Goal: Check status: Check status

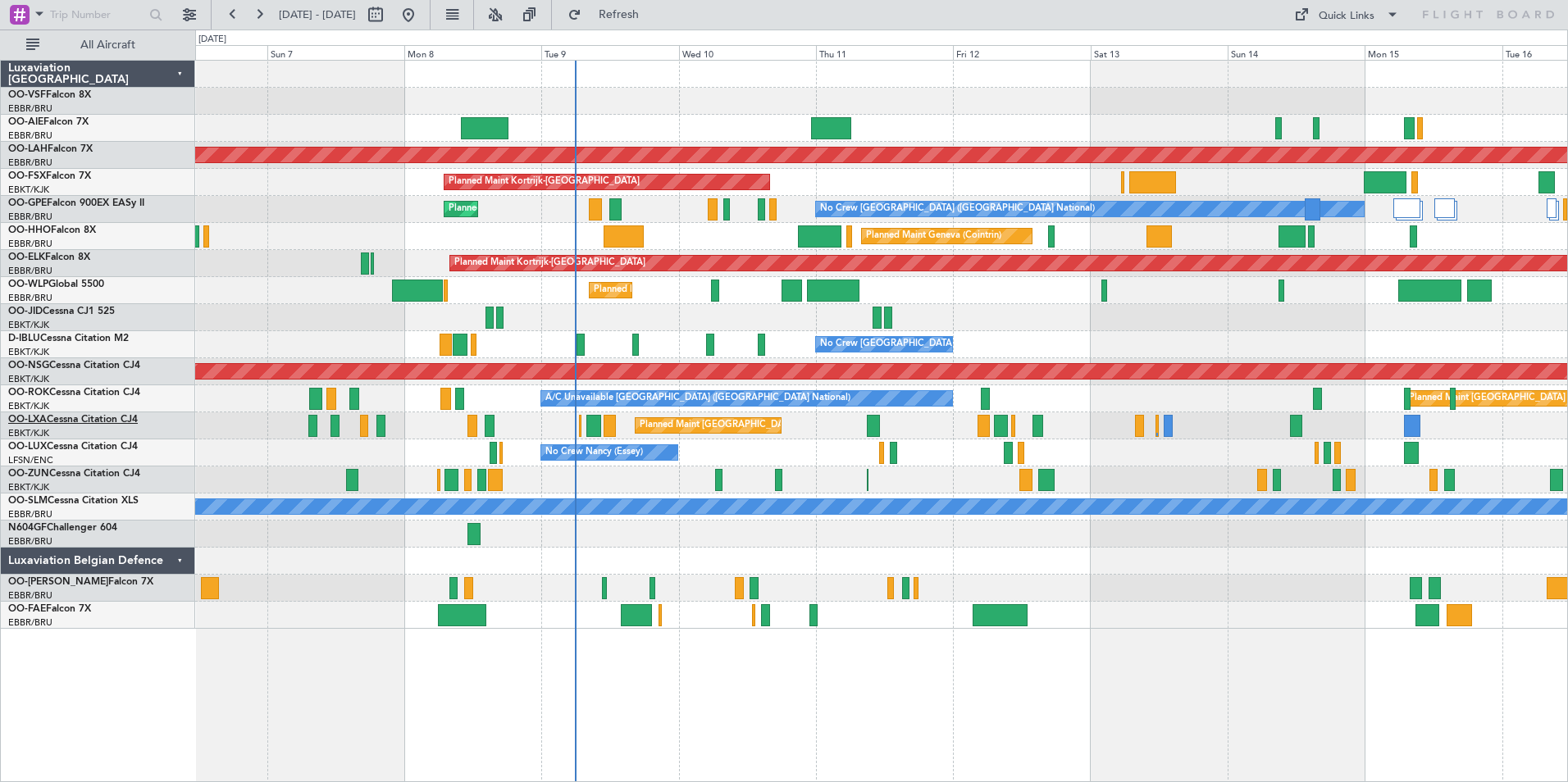
click at [35, 417] on span "OO-LXA" at bounding box center [27, 420] width 38 height 9
click at [29, 418] on span "OO-LXA" at bounding box center [27, 420] width 38 height 9
click at [264, 9] on button at bounding box center [259, 15] width 26 height 26
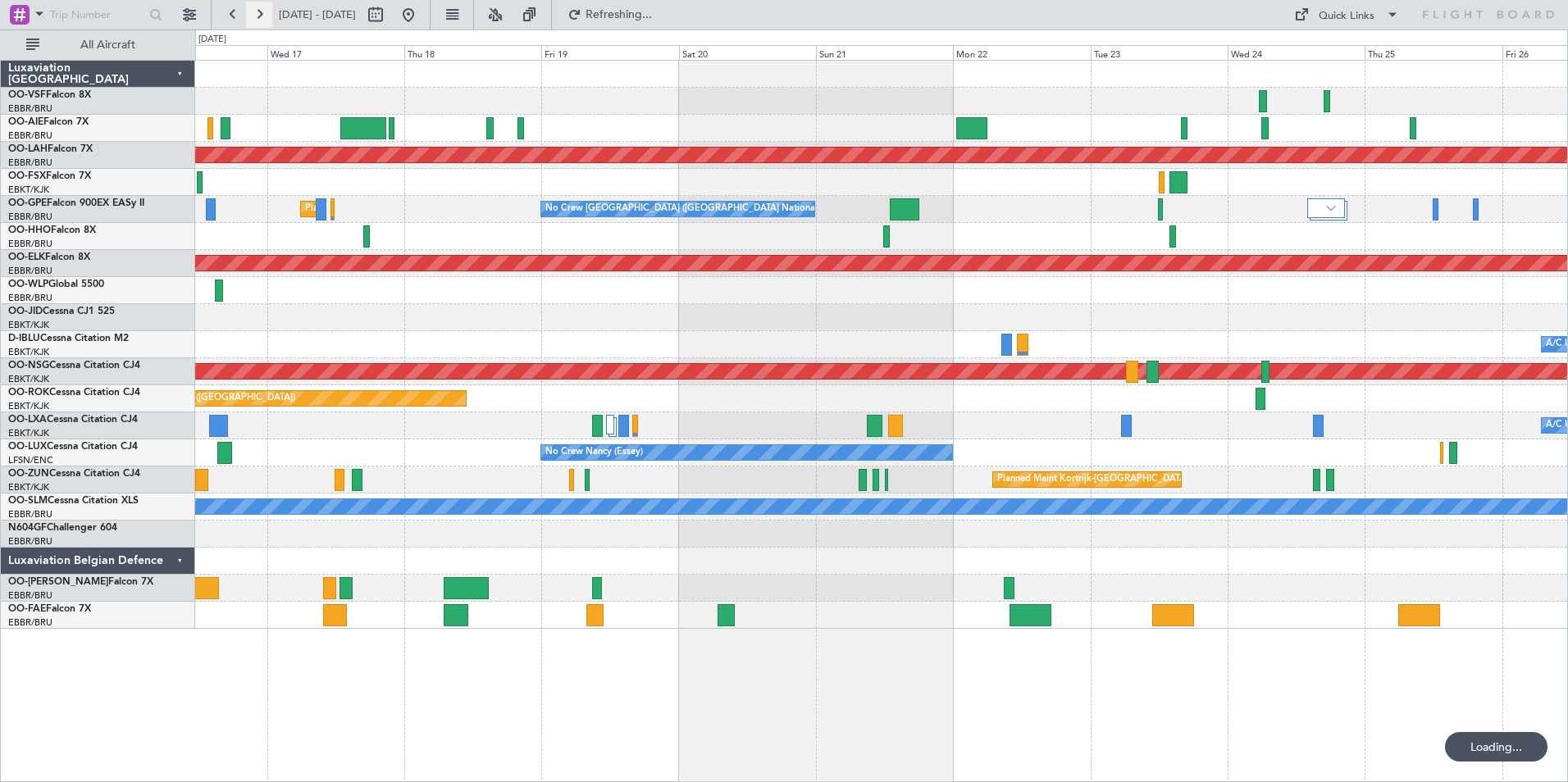
click at [264, 9] on button at bounding box center [259, 15] width 26 height 26
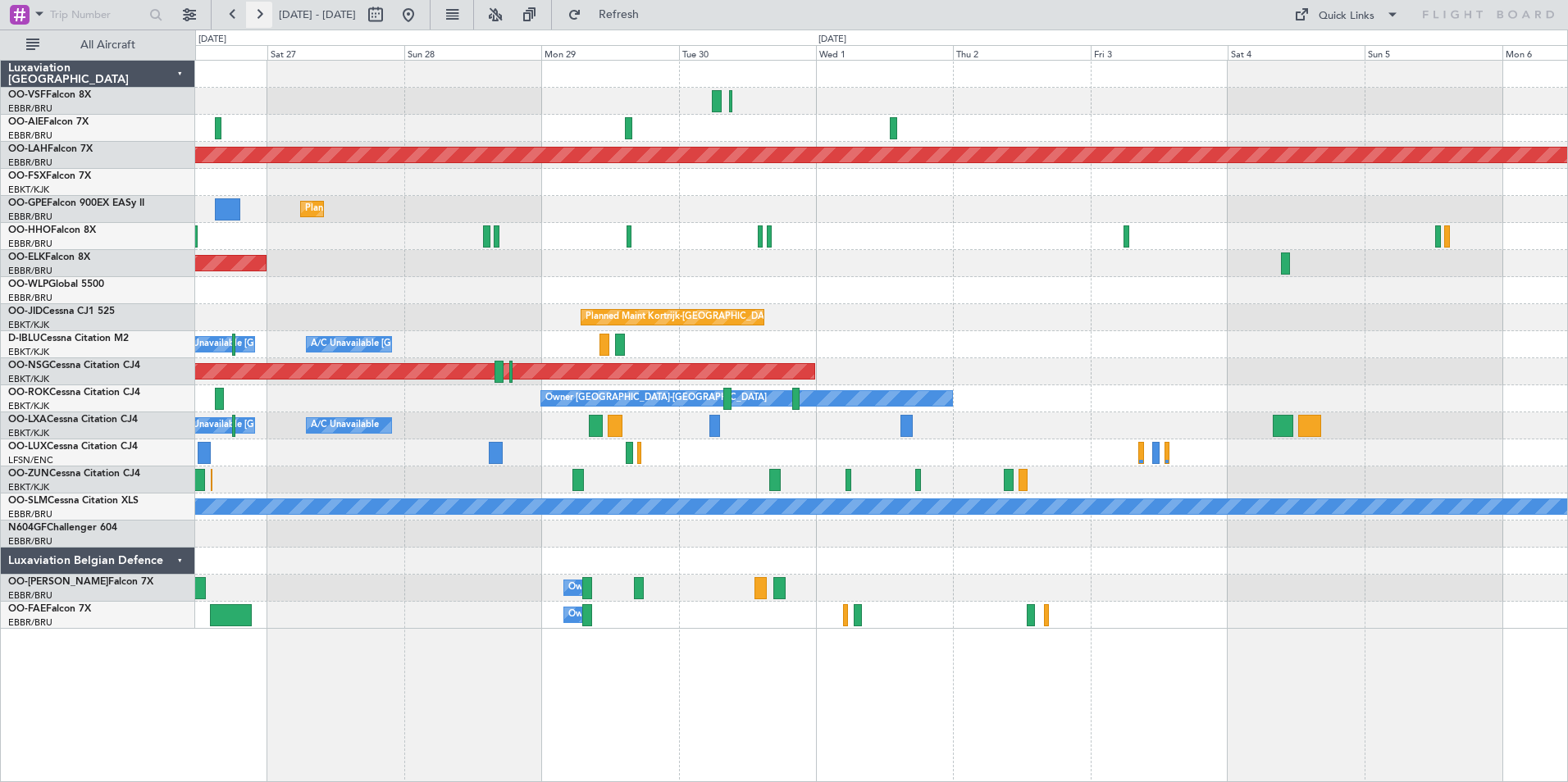
click at [264, 9] on button at bounding box center [259, 15] width 26 height 26
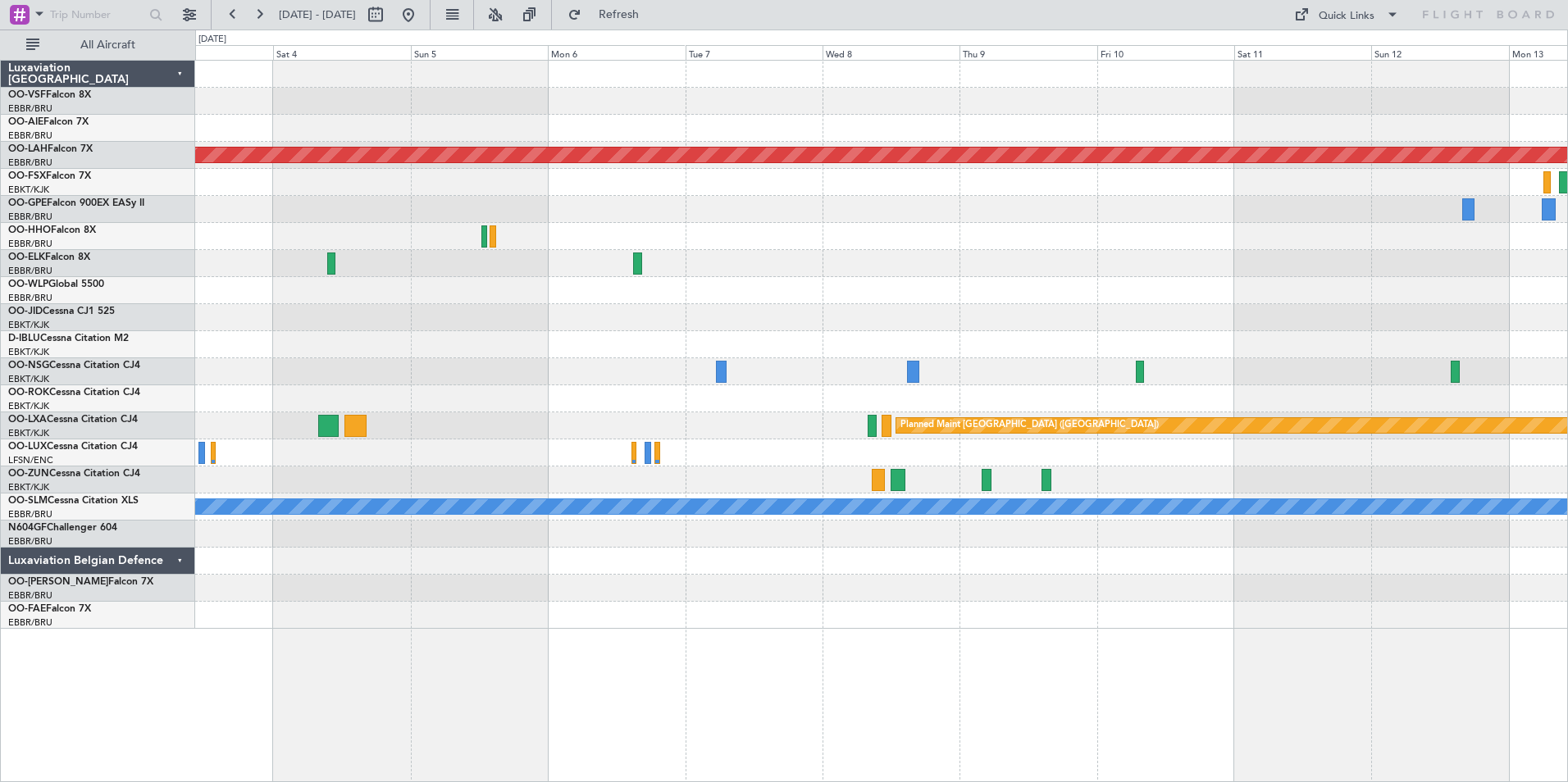
click at [716, 433] on div "Planned Maint [GEOGRAPHIC_DATA] ([GEOGRAPHIC_DATA])" at bounding box center [881, 426] width 1372 height 27
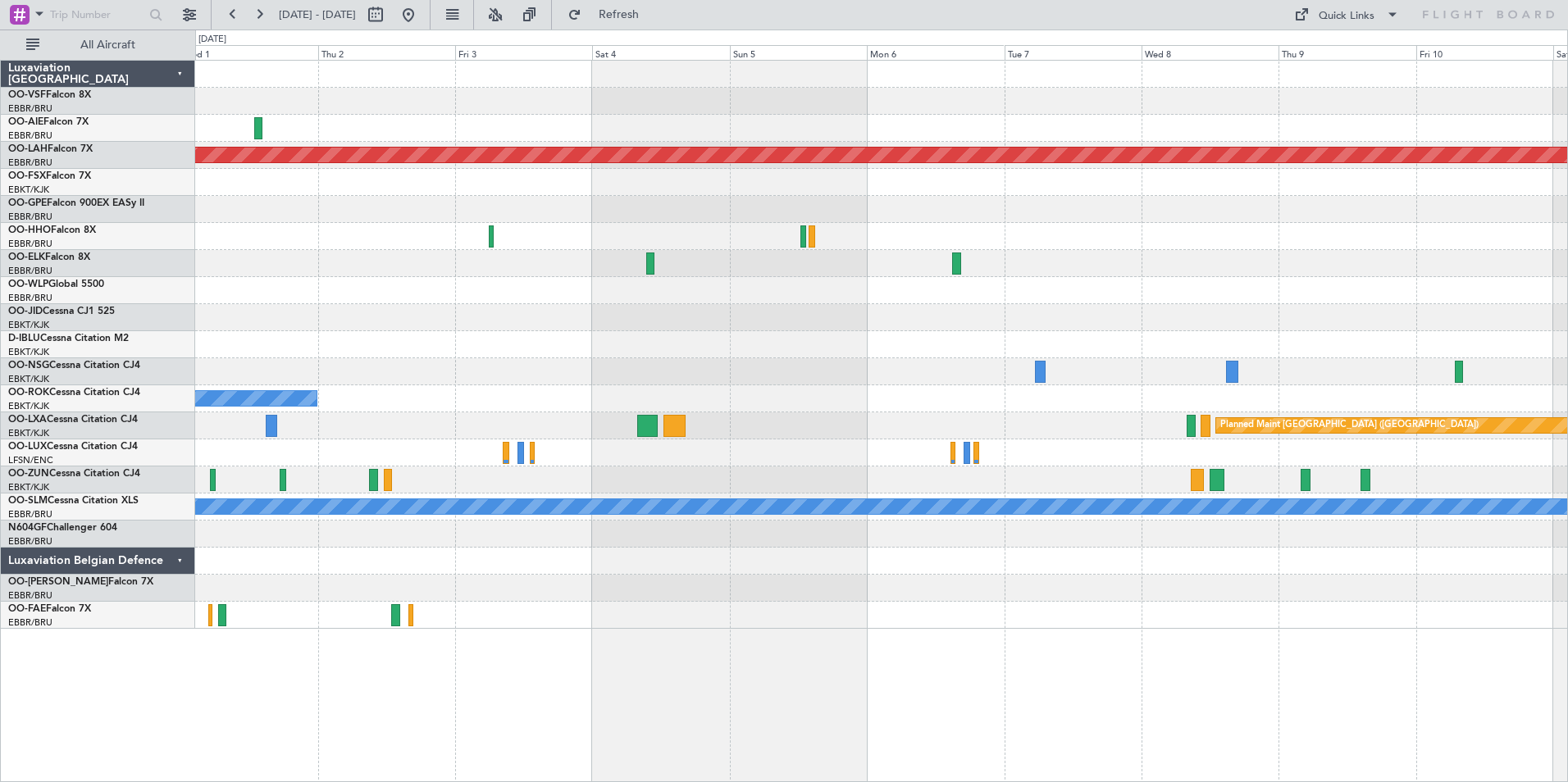
click at [1024, 430] on div "Planned Maint [GEOGRAPHIC_DATA] ([GEOGRAPHIC_DATA])" at bounding box center [881, 426] width 1372 height 27
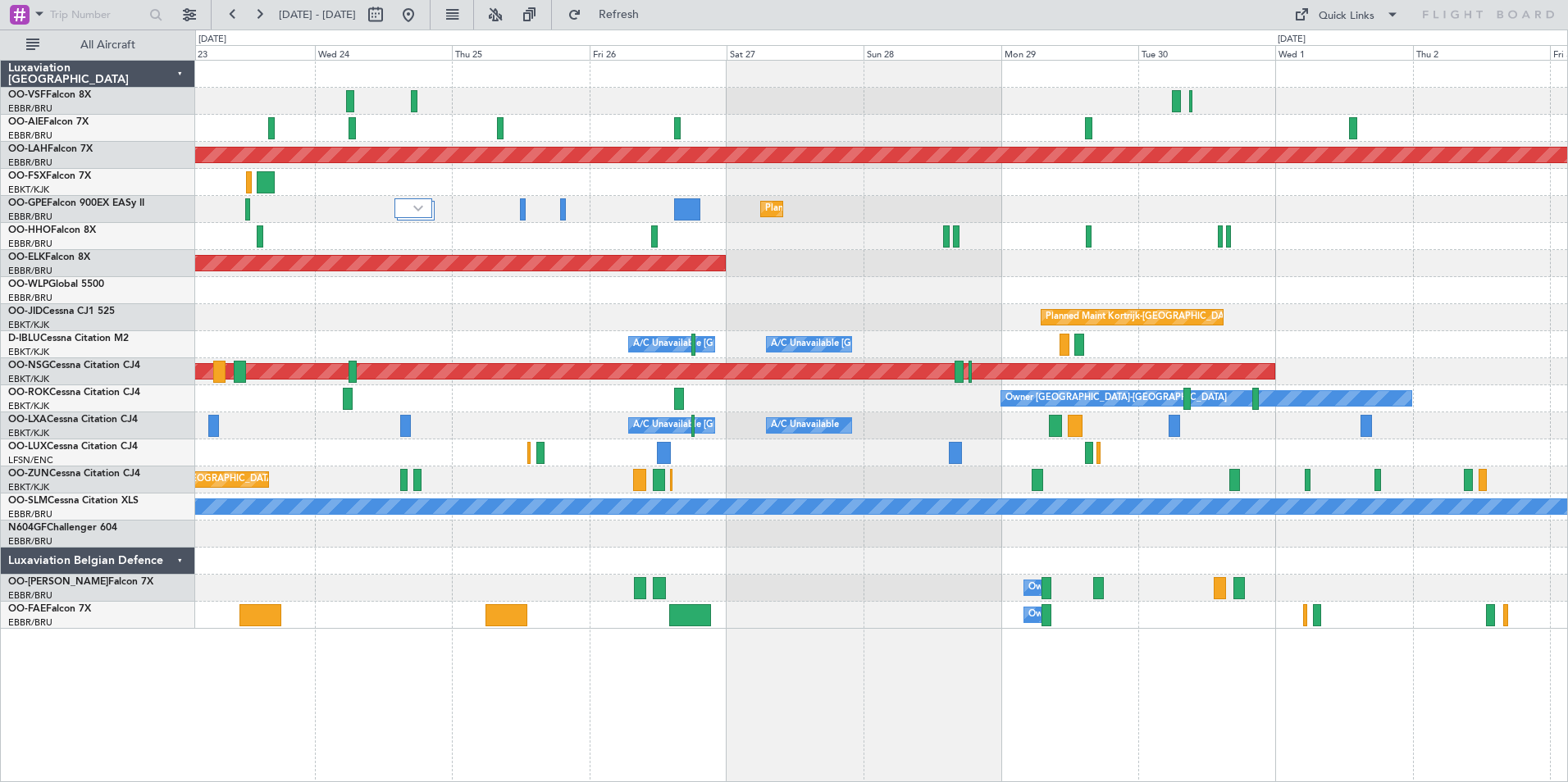
click at [890, 430] on div "A/C Unavailable [GEOGRAPHIC_DATA] ([GEOGRAPHIC_DATA] National) A/C Unavailable" at bounding box center [881, 426] width 1372 height 27
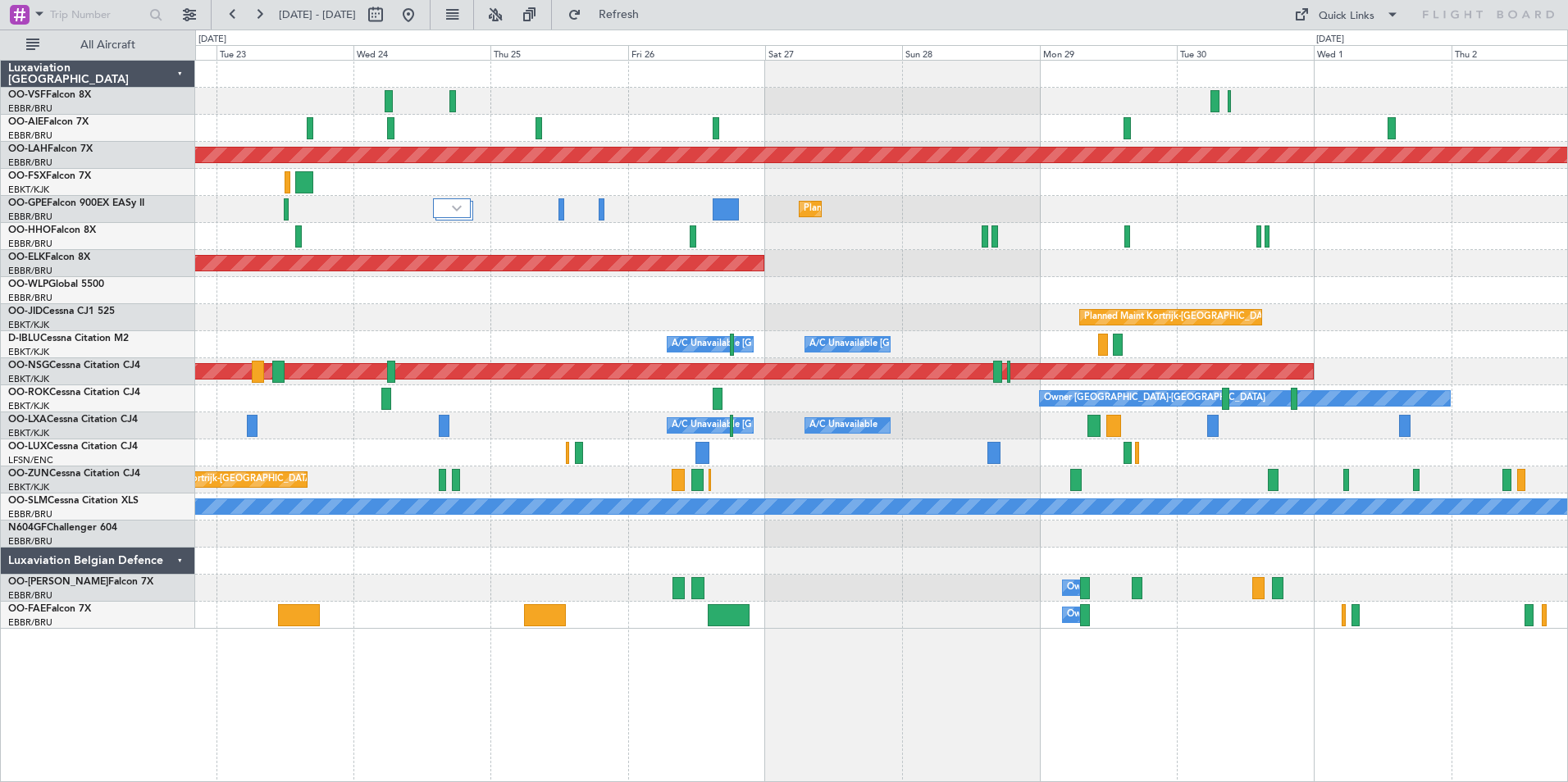
click at [553, 447] on div "Planned Maint [PERSON_NAME]-[GEOGRAPHIC_DATA][PERSON_NAME] ([GEOGRAPHIC_DATA][P…" at bounding box center [881, 345] width 1372 height 568
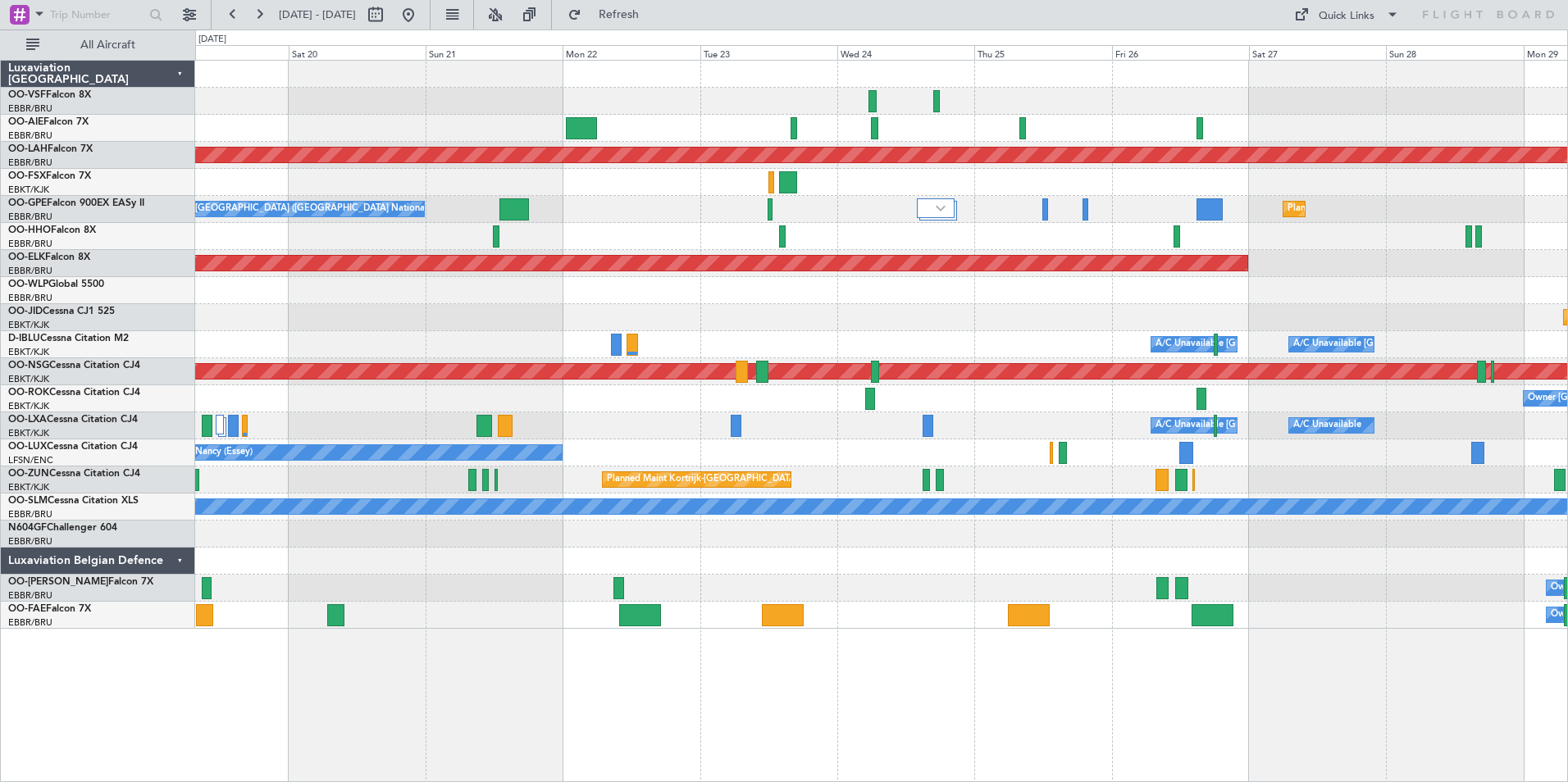
click at [961, 421] on div "A/C Unavailable [GEOGRAPHIC_DATA] ([GEOGRAPHIC_DATA] National) A/C Unavailable" at bounding box center [881, 426] width 1372 height 27
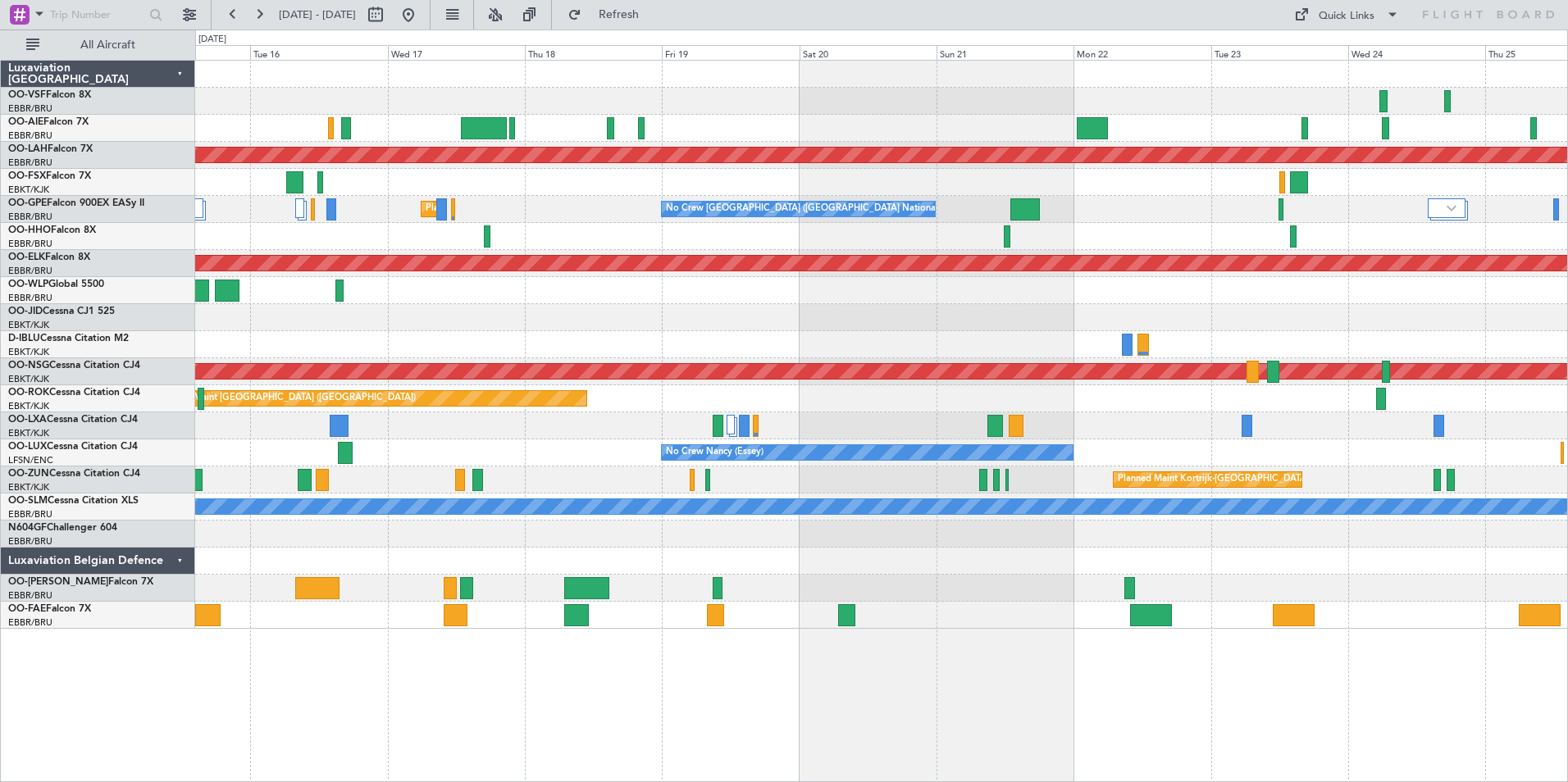
click at [888, 438] on div "A/C Unavailable [GEOGRAPHIC_DATA] ([GEOGRAPHIC_DATA] National) A/C Unavailable" at bounding box center [881, 426] width 1372 height 27
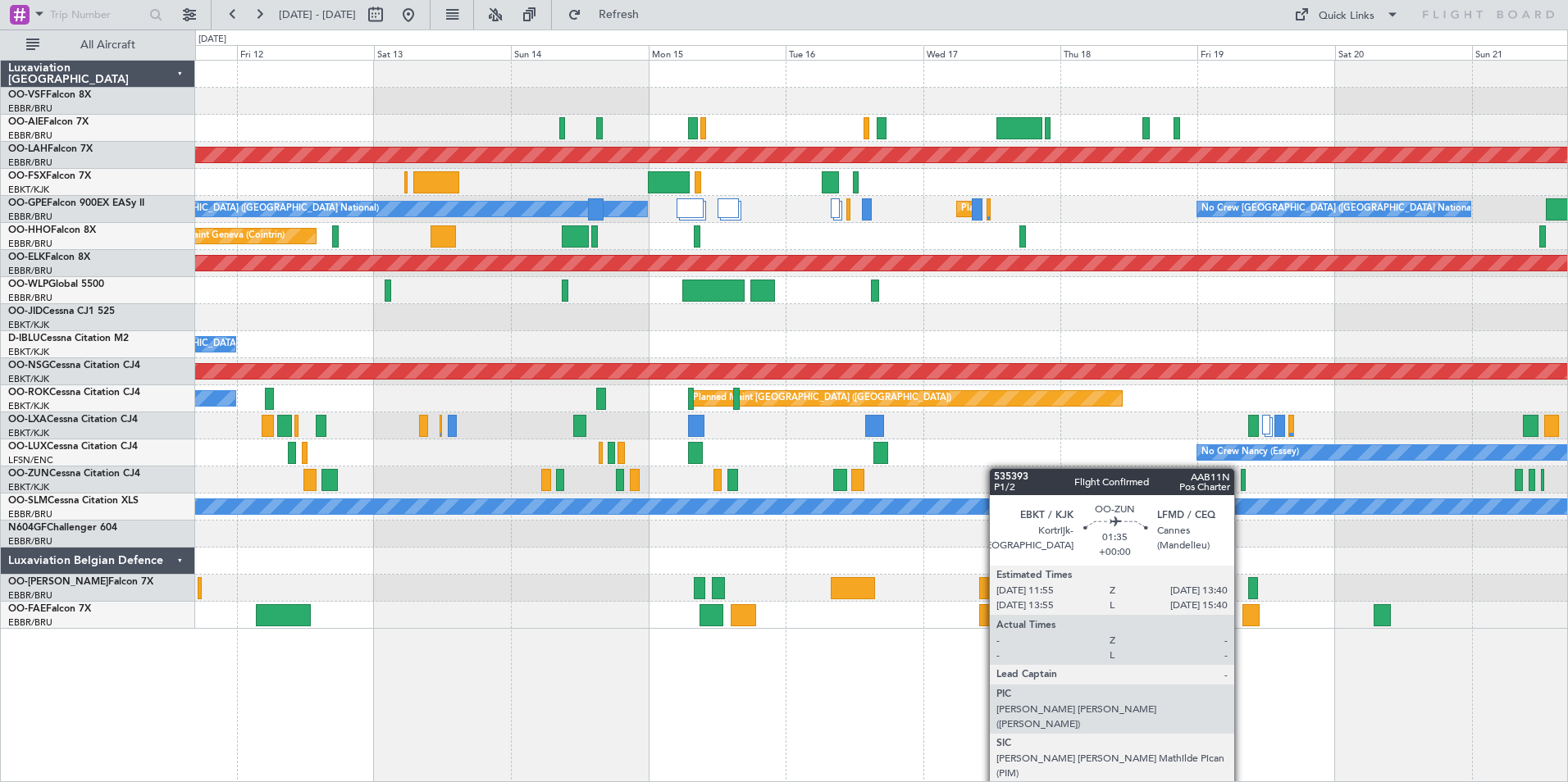
click at [998, 468] on div "Planned Maint [PERSON_NAME]-[GEOGRAPHIC_DATA][PERSON_NAME] ([GEOGRAPHIC_DATA][P…" at bounding box center [881, 345] width 1372 height 568
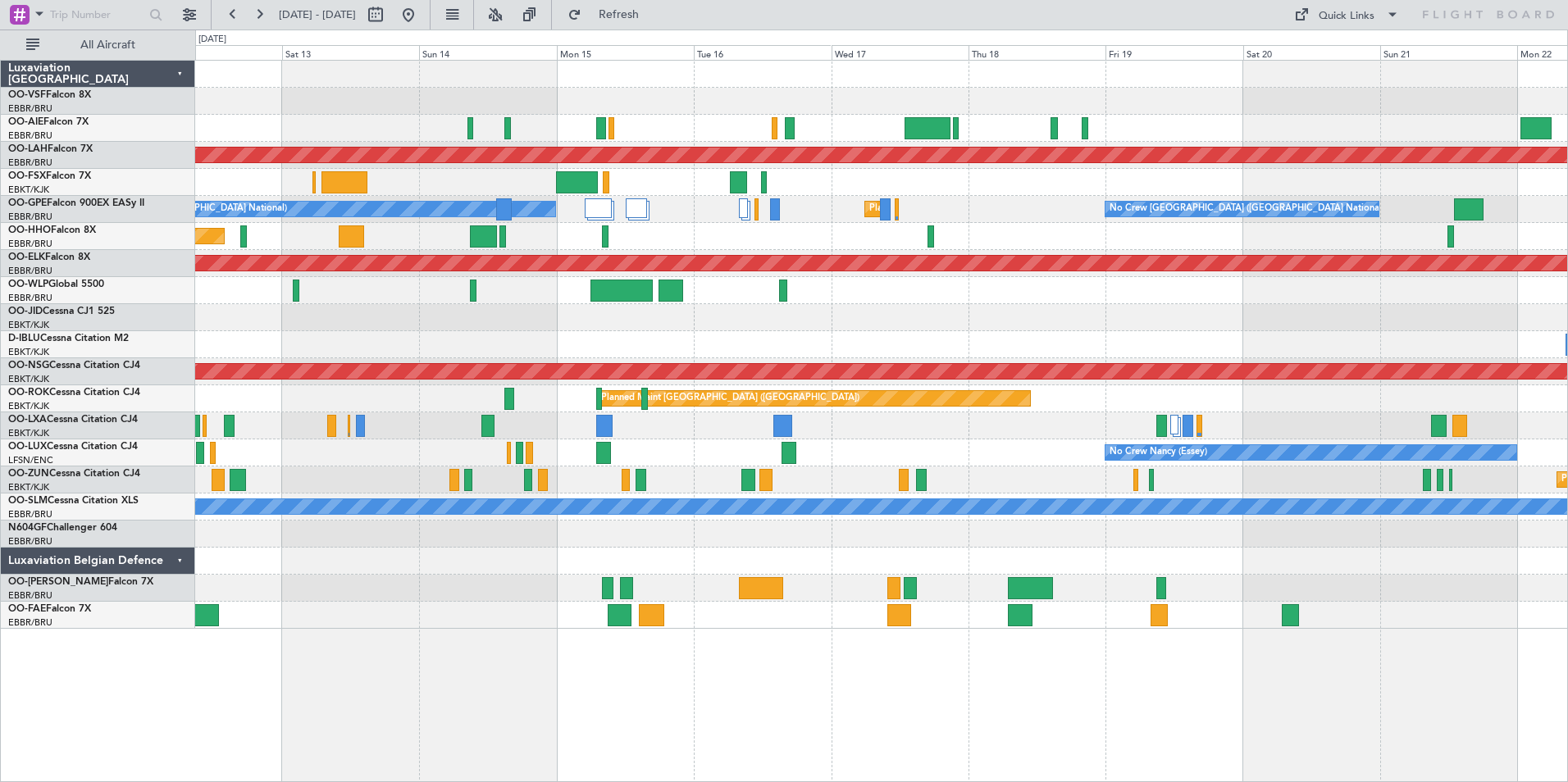
click at [409, 465] on div "Planned Maint [PERSON_NAME]-[GEOGRAPHIC_DATA][PERSON_NAME] ([GEOGRAPHIC_DATA][P…" at bounding box center [881, 345] width 1372 height 568
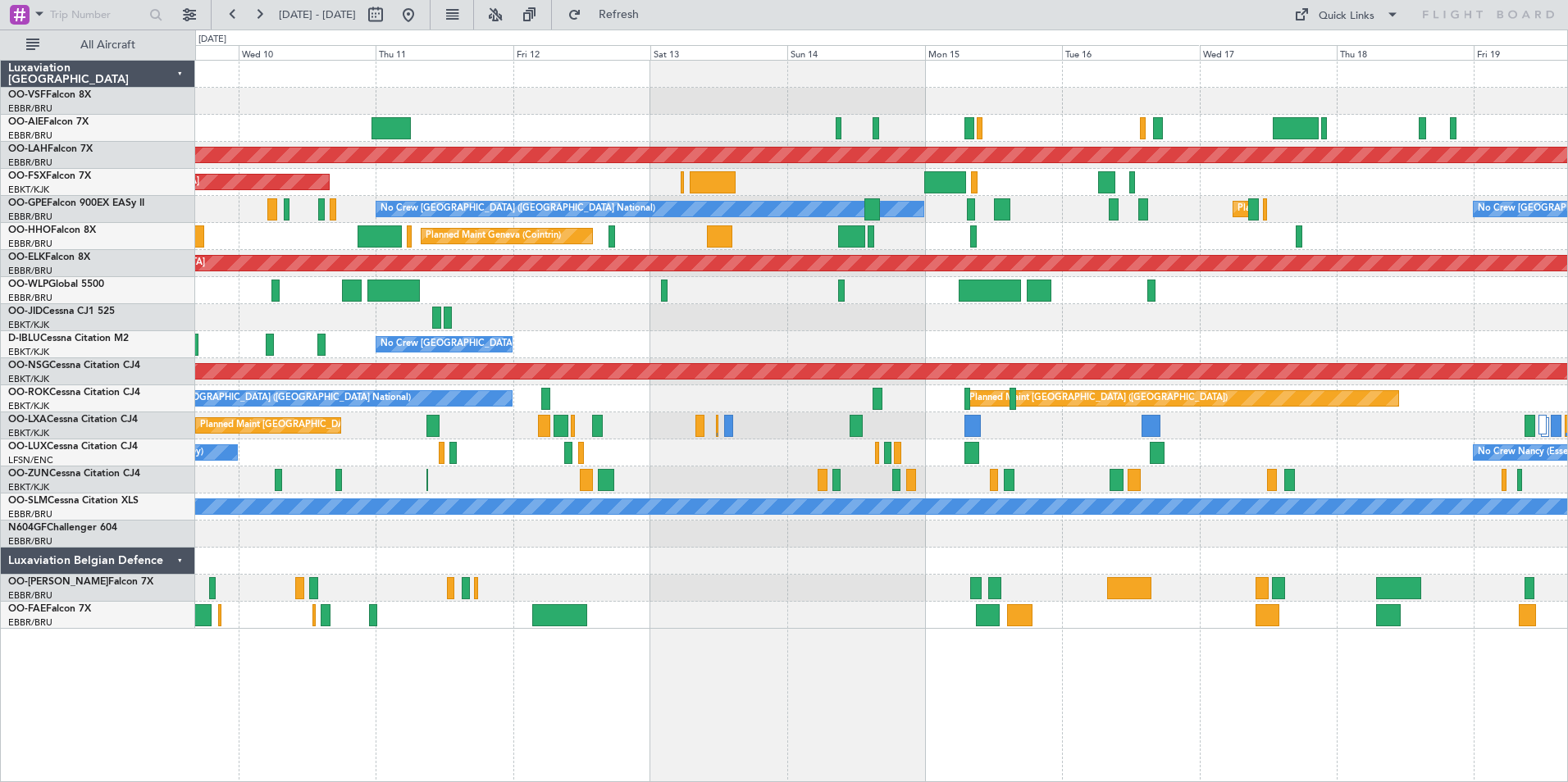
click at [762, 444] on div "Planned Maint [PERSON_NAME]-[GEOGRAPHIC_DATA][PERSON_NAME] ([GEOGRAPHIC_DATA][P…" at bounding box center [881, 345] width 1372 height 568
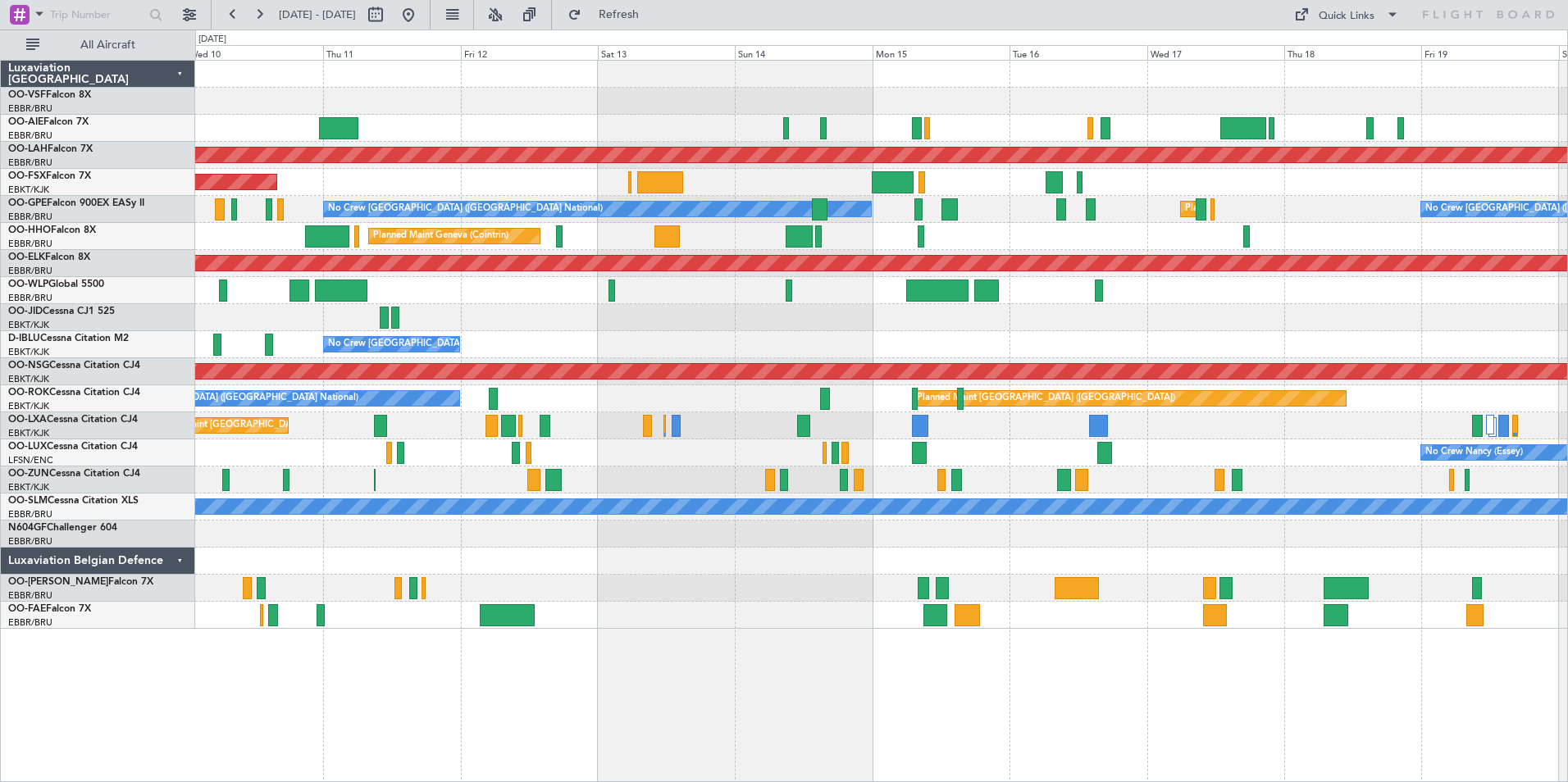
click at [337, 426] on div "Planned Maint [GEOGRAPHIC_DATA] ([GEOGRAPHIC_DATA] National)" at bounding box center [881, 426] width 1372 height 27
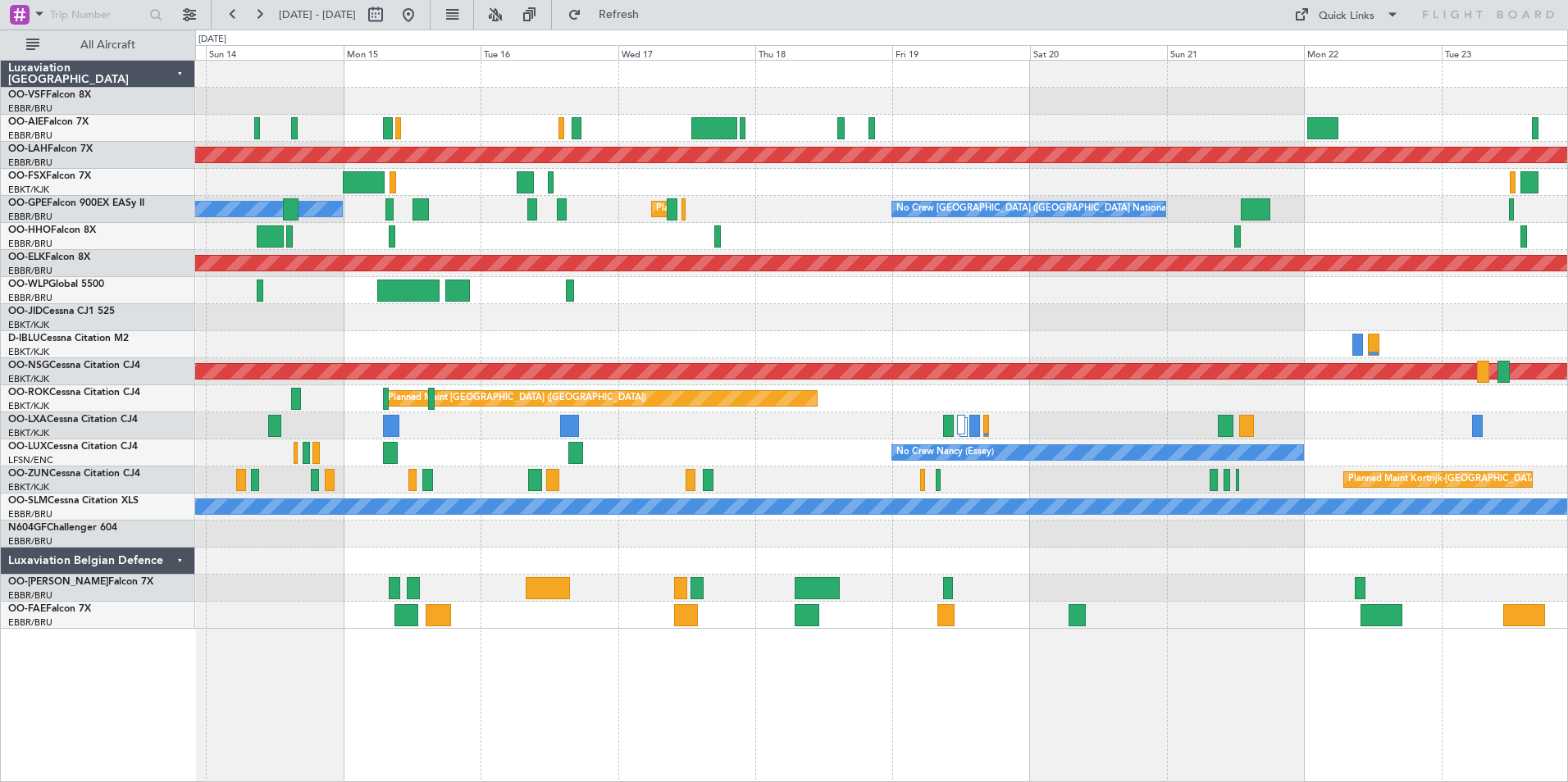
click at [492, 426] on div "A/C Unavailable [GEOGRAPHIC_DATA] ([GEOGRAPHIC_DATA] National)" at bounding box center [881, 426] width 1372 height 27
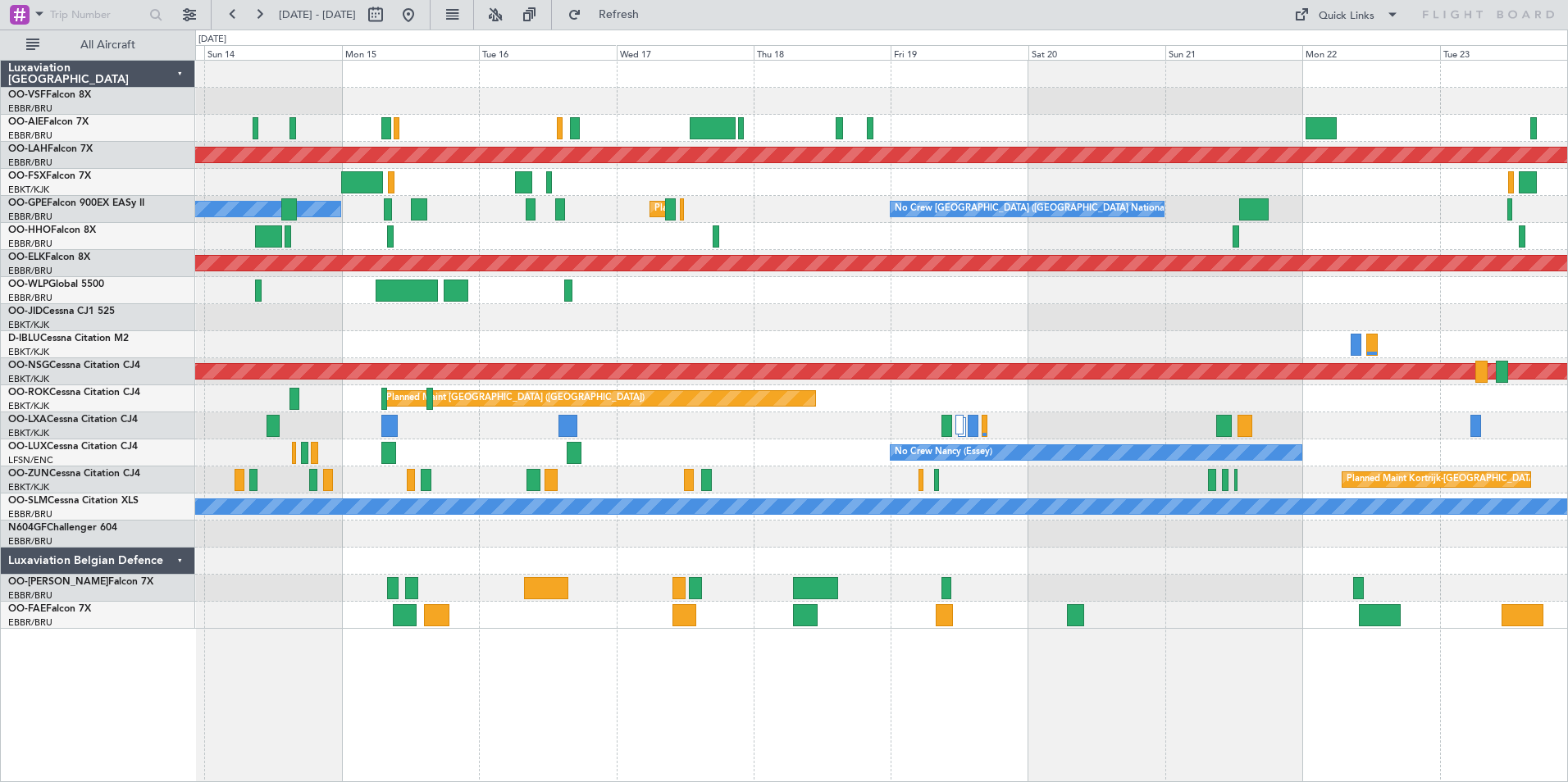
click at [327, 424] on div "A/C Unavailable [GEOGRAPHIC_DATA] ([GEOGRAPHIC_DATA] National)" at bounding box center [881, 426] width 1372 height 27
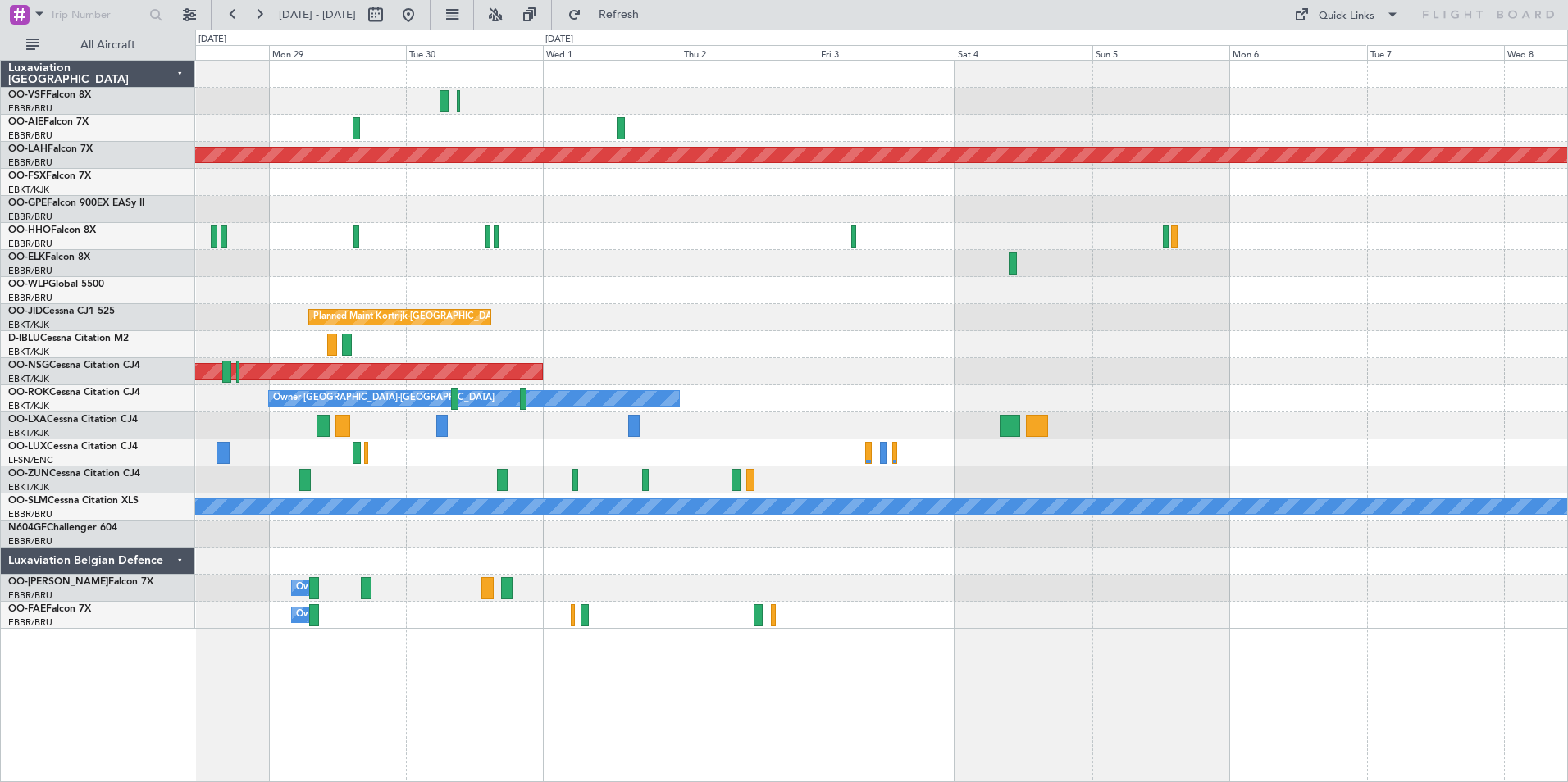
click at [494, 428] on div "A/C Unavailable A/C Unavailable [GEOGRAPHIC_DATA] ([GEOGRAPHIC_DATA] National) …" at bounding box center [881, 426] width 1372 height 27
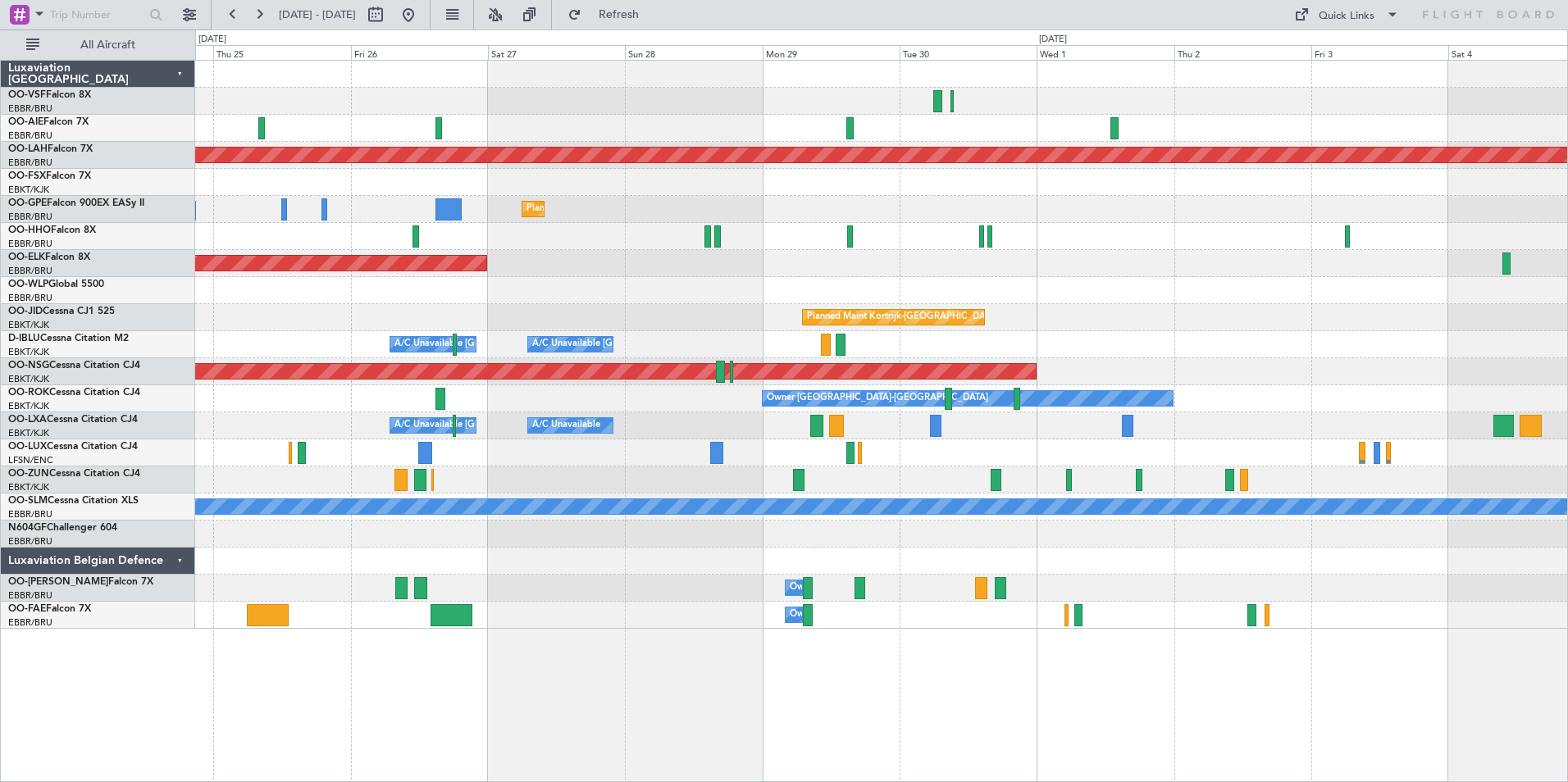
click at [1141, 536] on div at bounding box center [881, 534] width 1372 height 27
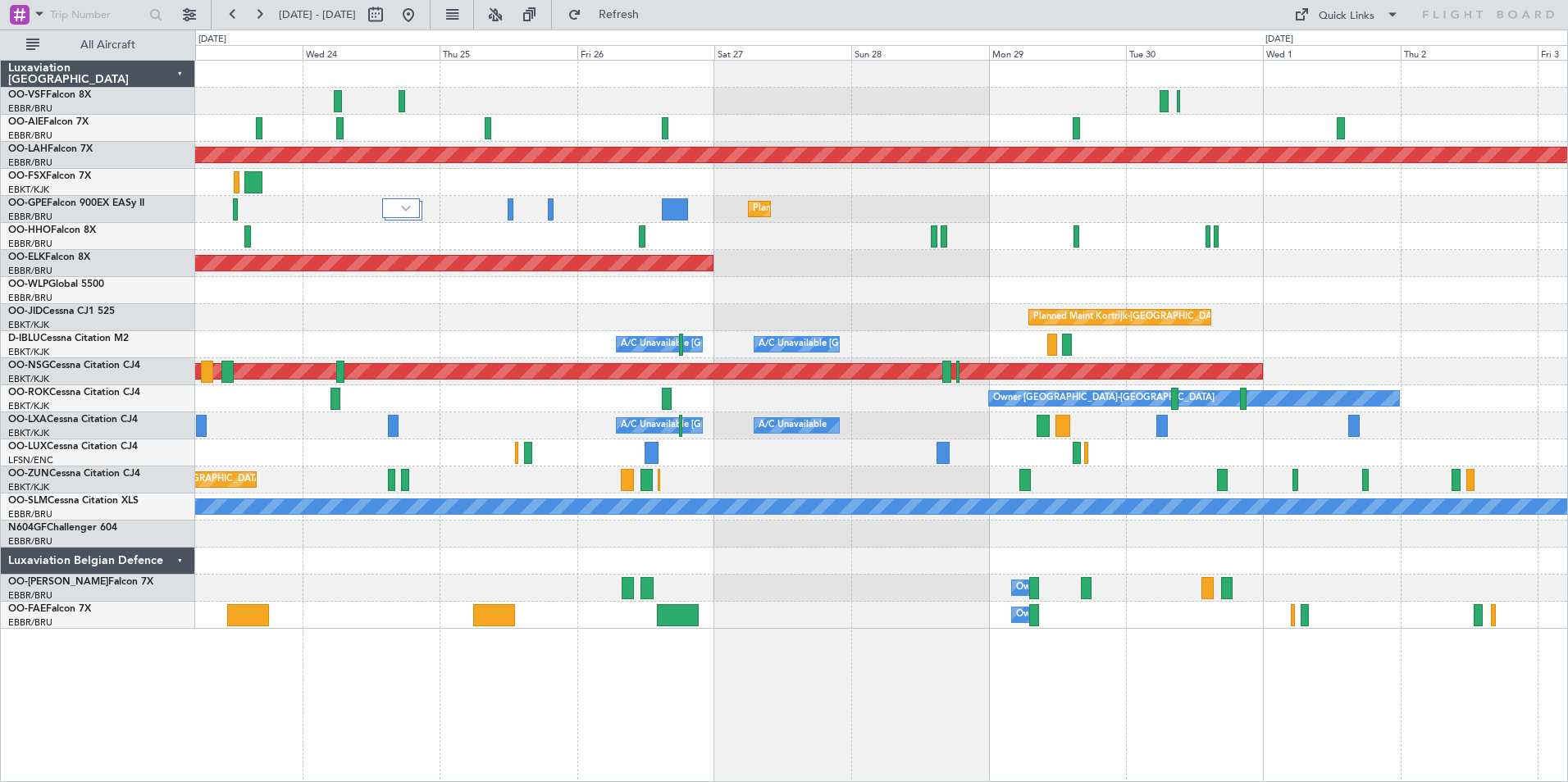
click at [1224, 539] on div at bounding box center [881, 534] width 1372 height 27
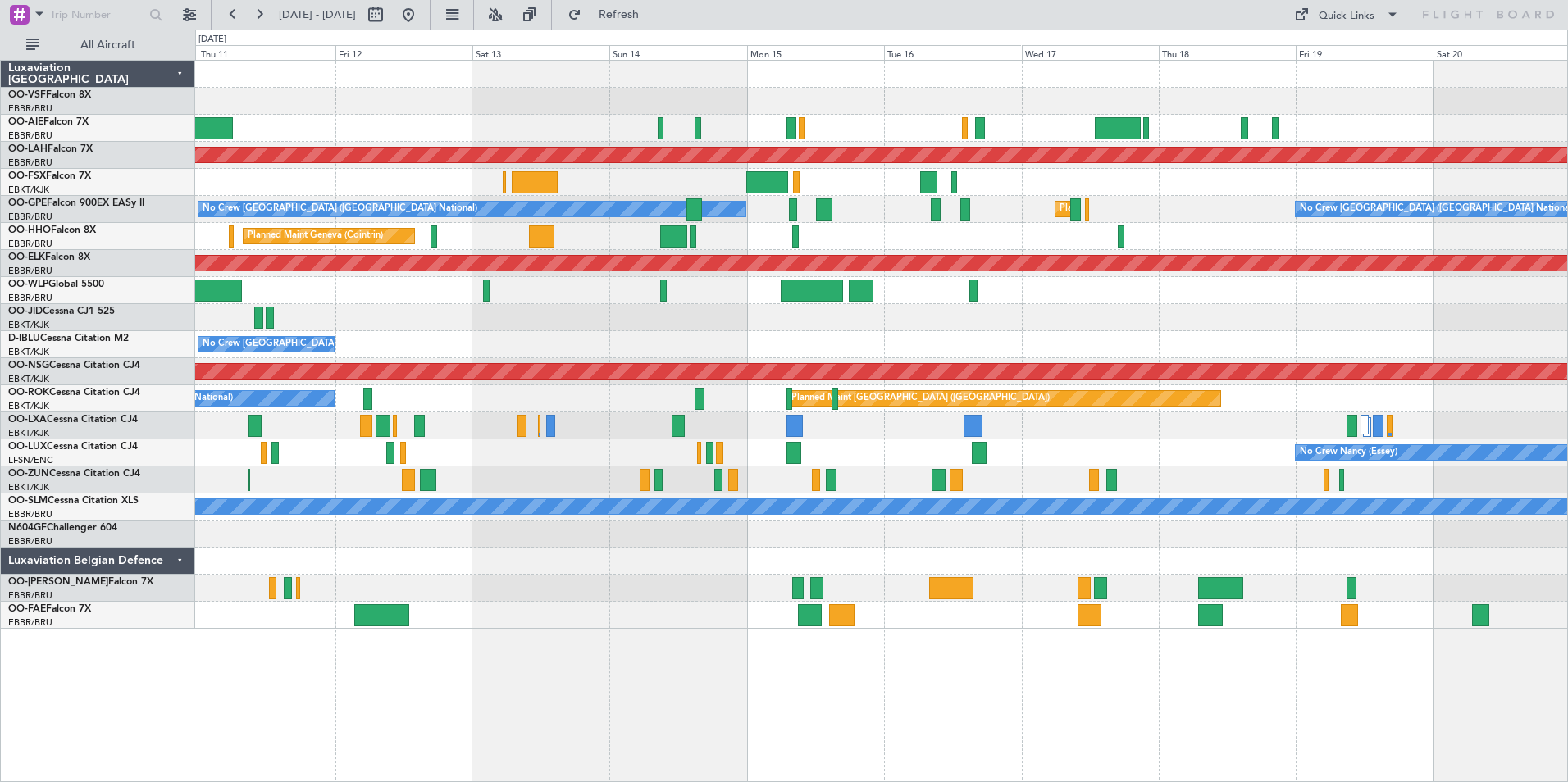
click at [1120, 577] on div "Planned Maint [PERSON_NAME]-[GEOGRAPHIC_DATA][PERSON_NAME] ([GEOGRAPHIC_DATA][P…" at bounding box center [881, 345] width 1372 height 568
